Goal: Navigation & Orientation: Find specific page/section

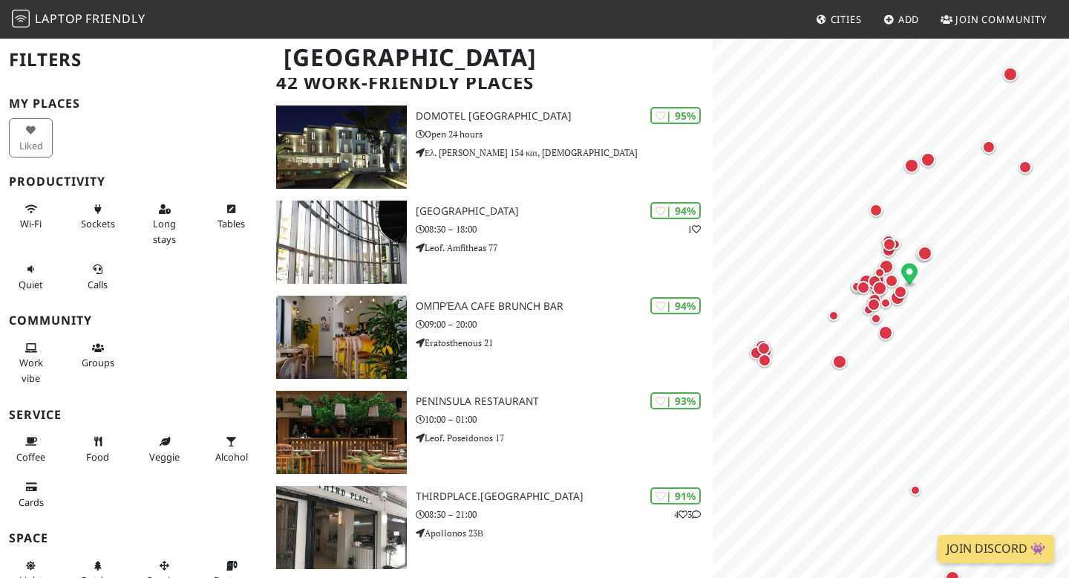
scroll to position [114, 0]
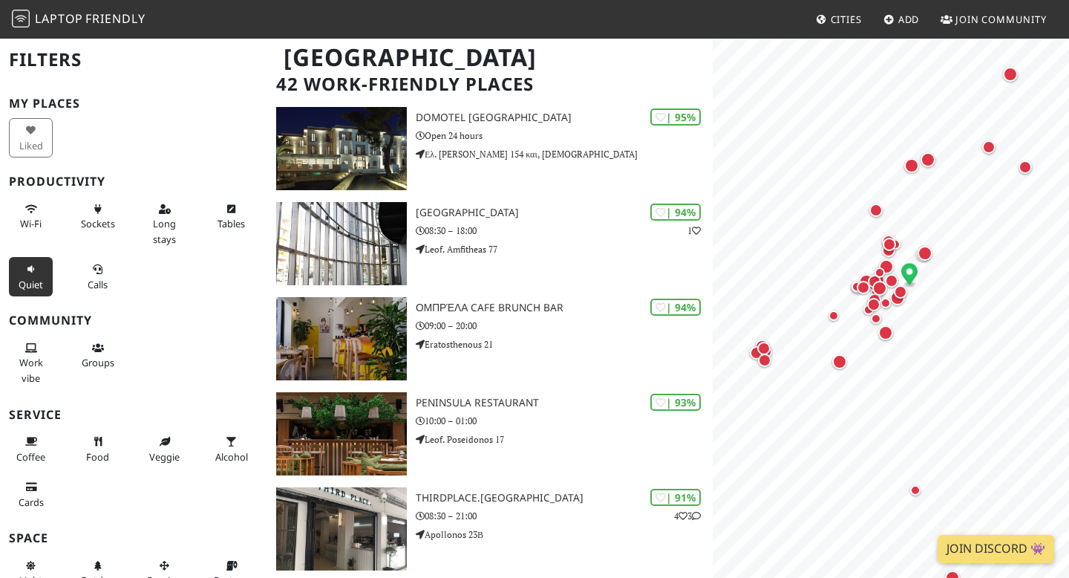
click at [31, 267] on icon at bounding box center [31, 270] width 12 height 10
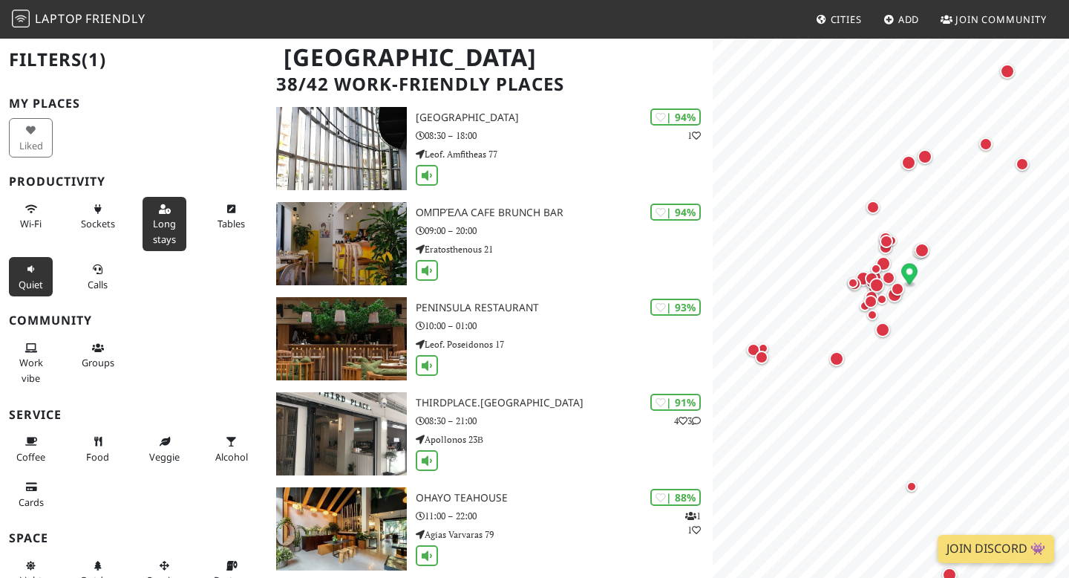
click at [168, 218] on span "Long stays" at bounding box center [164, 231] width 23 height 28
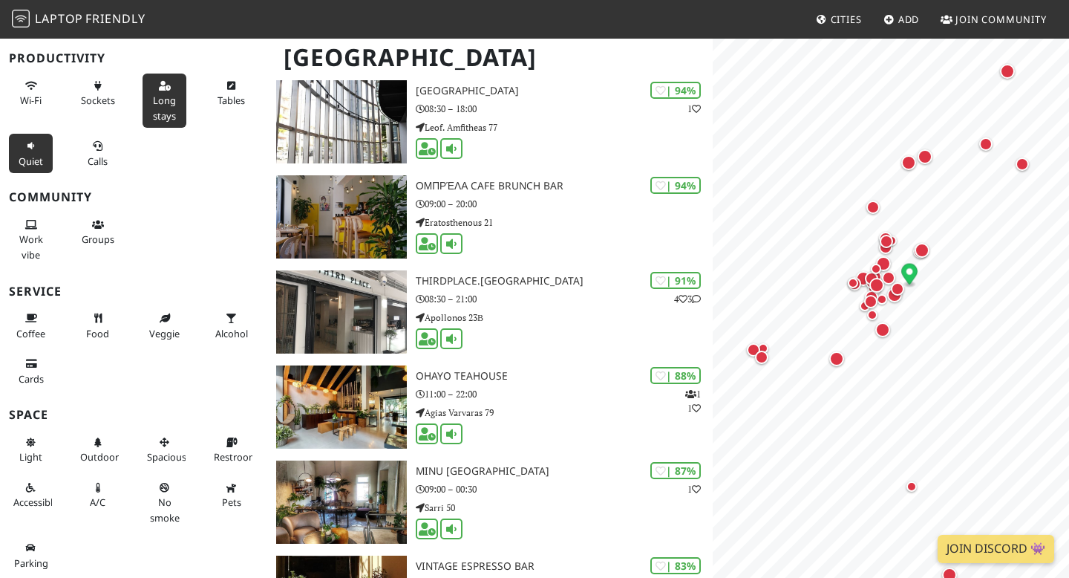
scroll to position [142, 0]
click at [160, 500] on span "No smoke" at bounding box center [165, 509] width 30 height 28
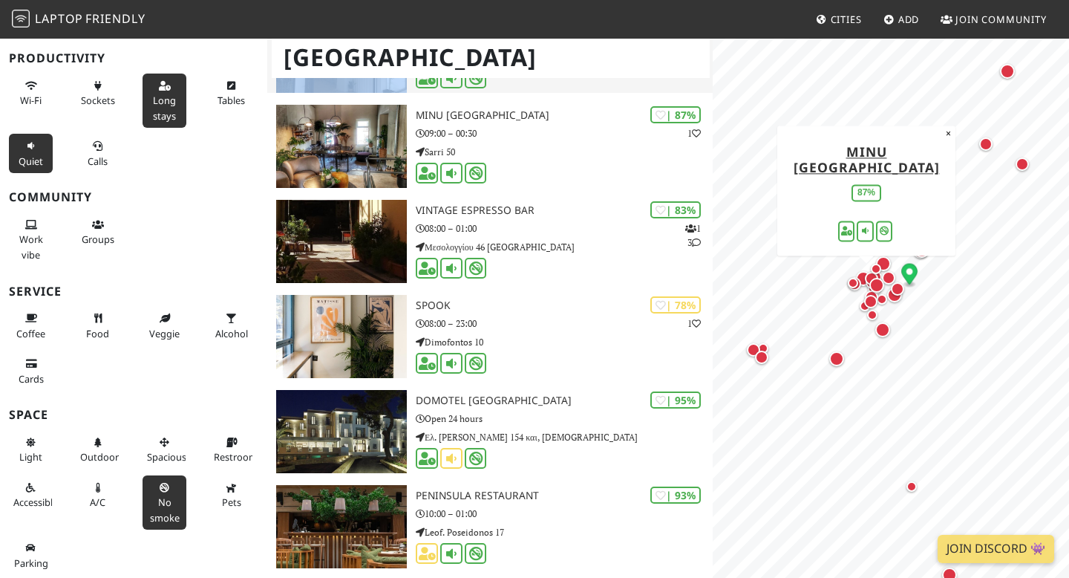
scroll to position [400, 0]
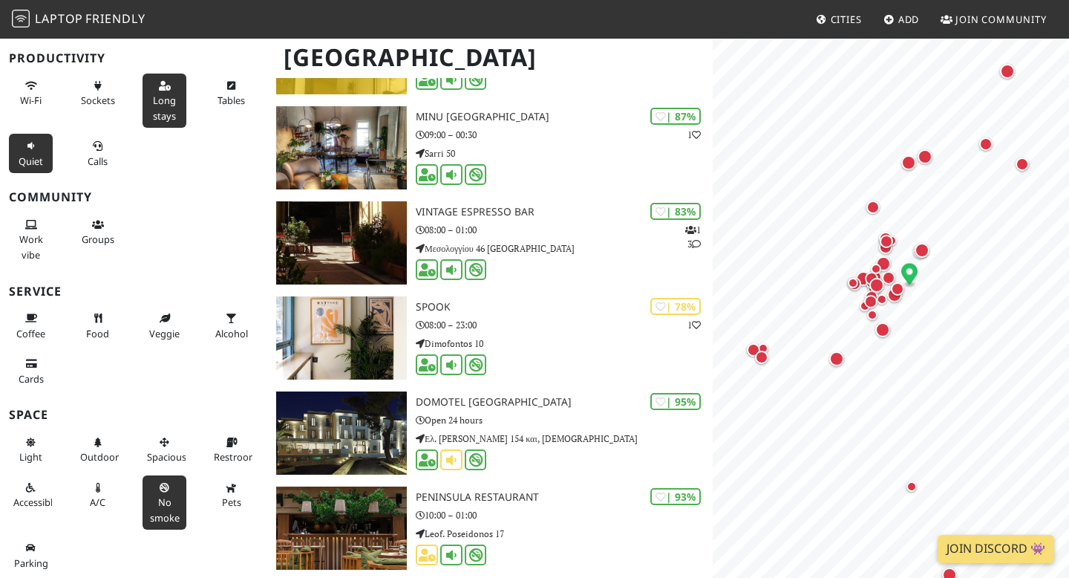
drag, startPoint x: 494, startPoint y: 299, endPoint x: 630, endPoint y: 2, distance: 326.6
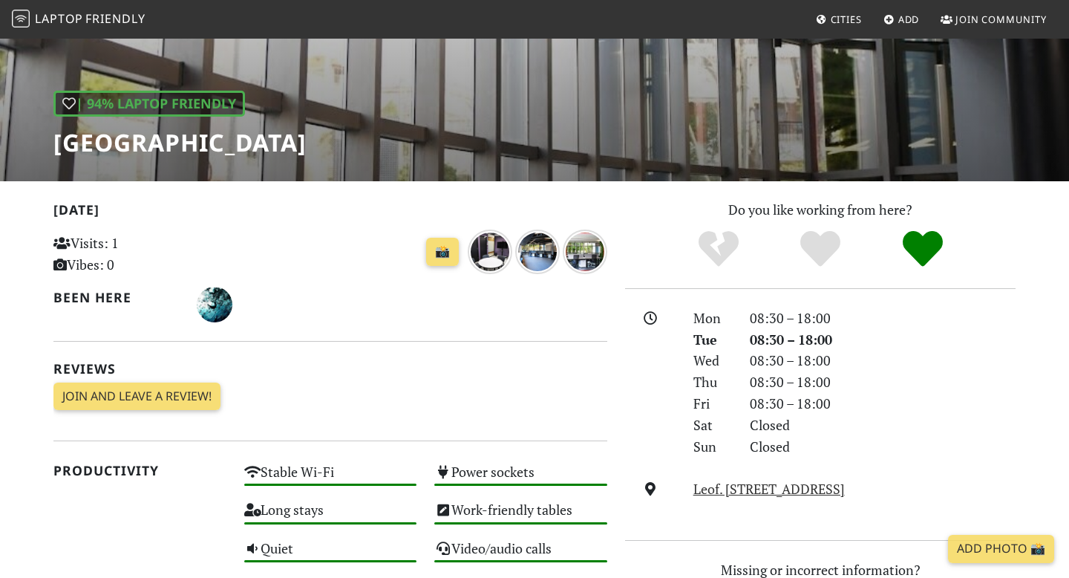
scroll to position [166, 0]
click at [161, 148] on h1 "[GEOGRAPHIC_DATA]" at bounding box center [179, 142] width 253 height 28
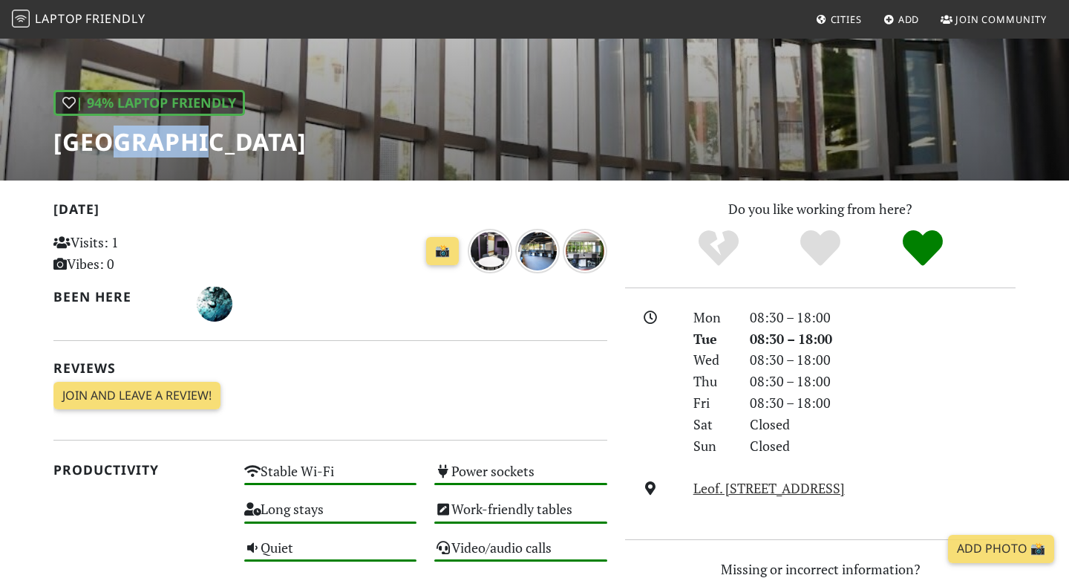
click at [161, 148] on h1 "[GEOGRAPHIC_DATA]" at bounding box center [179, 142] width 253 height 28
copy div "[GEOGRAPHIC_DATA]"
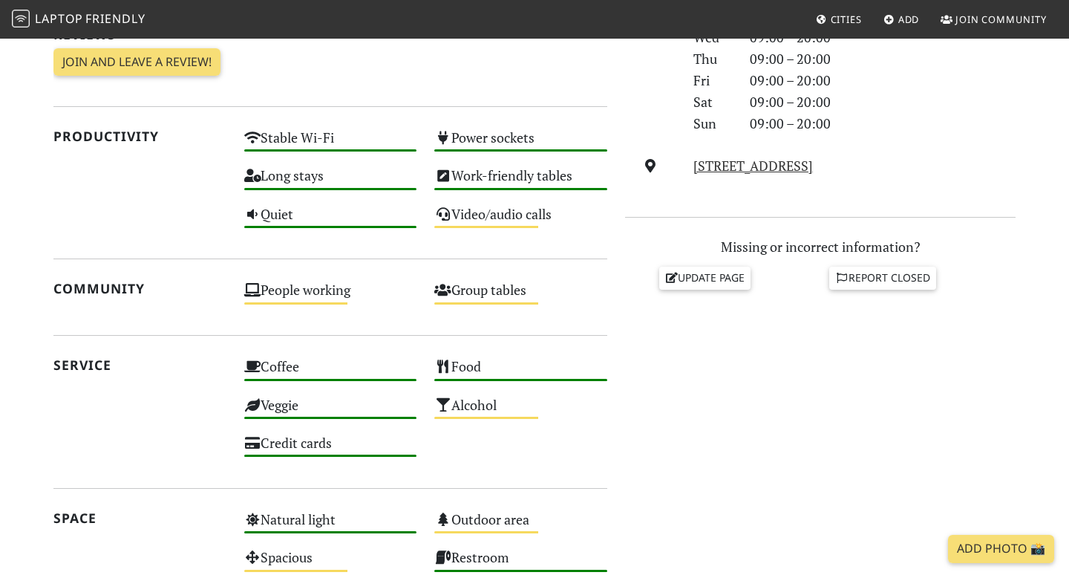
scroll to position [490, 0]
